Goal: Book appointment/travel/reservation

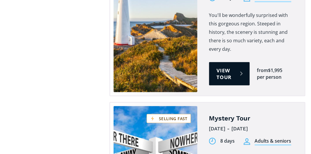
scroll to position [1627, 0]
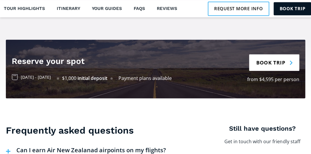
scroll to position [1324, 0]
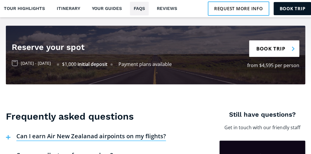
click at [276, 40] on link "Book trip" at bounding box center [274, 48] width 50 height 17
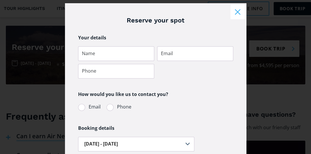
scroll to position [0, 0]
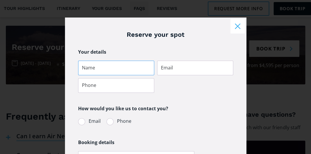
click at [82, 67] on input "Tour booking" at bounding box center [116, 68] width 76 height 15
type input "[PERSON_NAME]"
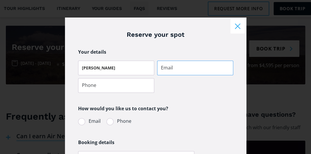
click at [161, 69] on input "Tour booking" at bounding box center [195, 68] width 76 height 15
type input "[EMAIL_ADDRESS][DOMAIN_NAME]"
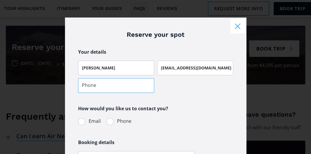
click at [83, 87] on input "Tour booking" at bounding box center [116, 85] width 76 height 15
type input "0225285079"
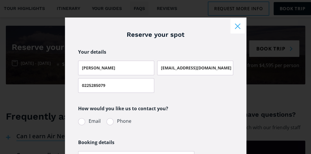
click at [79, 121] on div "Tour booking" at bounding box center [81, 122] width 7 height 7
click at [84, 121] on input "Email" at bounding box center [86, 122] width 4 height 4
radio input "true"
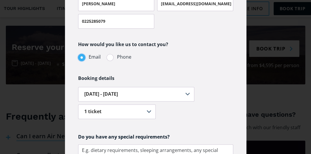
scroll to position [68, 0]
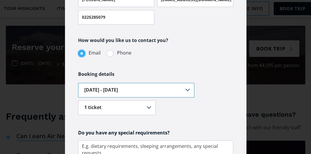
click at [187, 88] on select "[DATE] - [DATE]" at bounding box center [136, 90] width 116 height 15
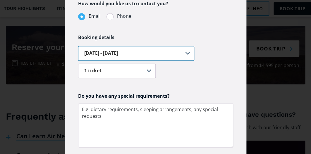
scroll to position [106, 0]
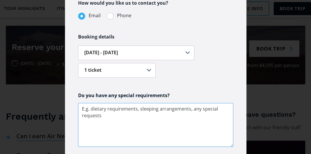
click at [80, 109] on textarea "Tour booking" at bounding box center [155, 125] width 155 height 44
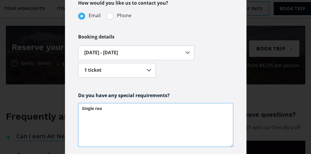
type textarea "Single room"
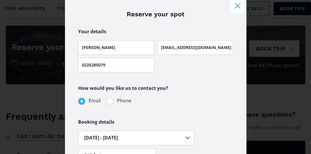
scroll to position [0, 0]
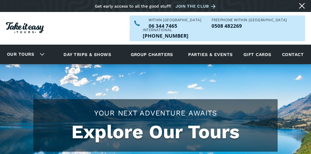
scroll to position [1627, 0]
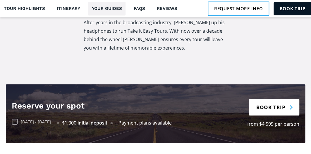
scroll to position [1275, 0]
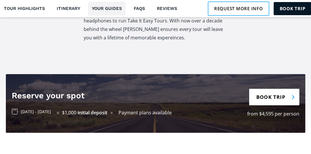
click at [282, 89] on link "Book trip" at bounding box center [274, 97] width 50 height 17
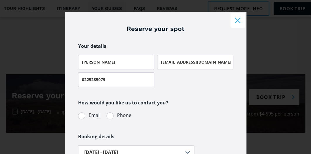
scroll to position [6, 0]
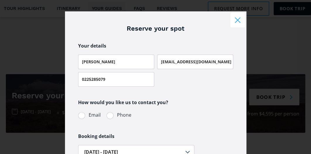
click at [78, 115] on div "Tour booking" at bounding box center [81, 115] width 7 height 7
click at [84, 115] on input "Email" at bounding box center [86, 116] width 4 height 4
click at [79, 116] on div "Tour booking" at bounding box center [81, 115] width 7 height 7
click at [84, 116] on input "Email" at bounding box center [86, 116] width 4 height 4
click at [79, 116] on div "Tour booking" at bounding box center [81, 115] width 7 height 7
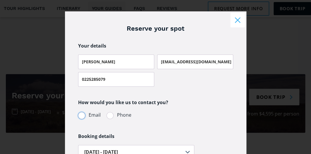
click at [84, 116] on input "Email" at bounding box center [86, 116] width 4 height 4
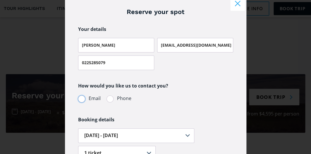
scroll to position [35, 0]
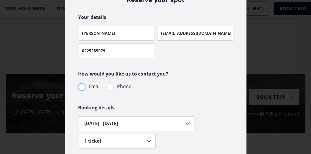
click at [80, 86] on div "Tour booking" at bounding box center [81, 87] width 7 height 7
click at [84, 86] on input "Email" at bounding box center [86, 87] width 4 height 4
click at [80, 86] on div "Tour booking" at bounding box center [81, 87] width 7 height 7
click at [84, 86] on input "Email" at bounding box center [86, 87] width 4 height 4
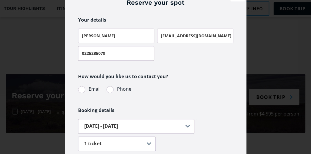
scroll to position [32, 0]
click at [78, 91] on div "Tour booking" at bounding box center [81, 90] width 7 height 7
click at [84, 91] on input "Email" at bounding box center [86, 90] width 4 height 4
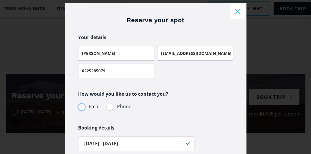
scroll to position [0, 0]
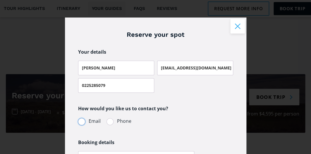
click at [236, 28] on button "Close modal" at bounding box center [237, 26] width 15 height 15
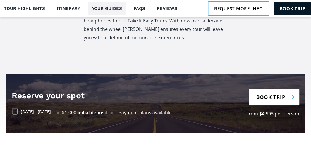
click at [271, 89] on link "Book trip" at bounding box center [274, 97] width 50 height 17
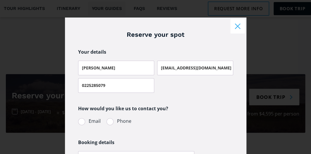
click at [80, 121] on div "Tour booking" at bounding box center [81, 122] width 7 height 7
click at [84, 121] on input "Email" at bounding box center [86, 122] width 4 height 4
click at [80, 121] on div "Tour booking" at bounding box center [81, 122] width 7 height 7
click at [84, 121] on input "Email" at bounding box center [86, 122] width 4 height 4
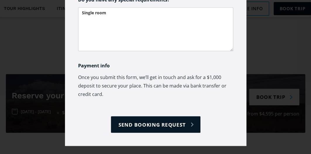
scroll to position [207, 0]
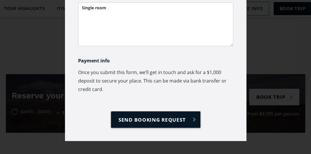
click at [152, 117] on input "Send booking request" at bounding box center [156, 119] width 90 height 17
type input "Please wait..."
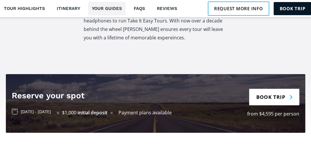
scroll to position [809, 0]
